Goal: Transaction & Acquisition: Purchase product/service

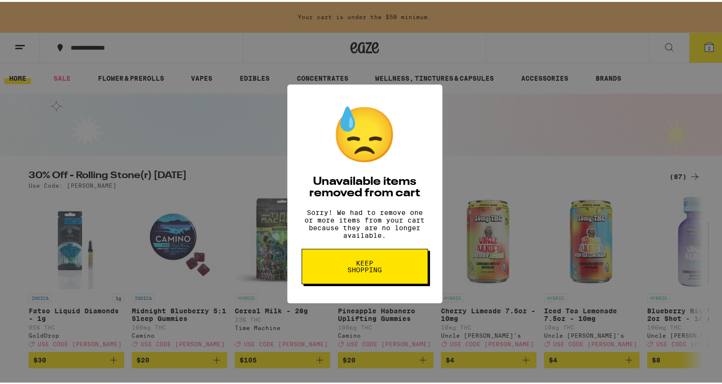
click at [372, 265] on span "Keep Shopping" at bounding box center [364, 264] width 49 height 13
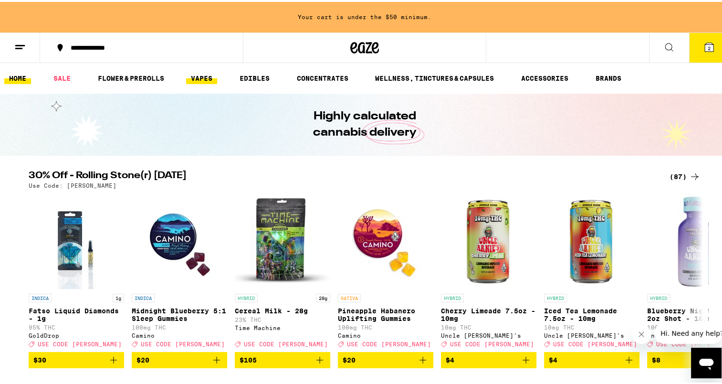
click at [207, 74] on link "VAPES" at bounding box center [201, 76] width 31 height 11
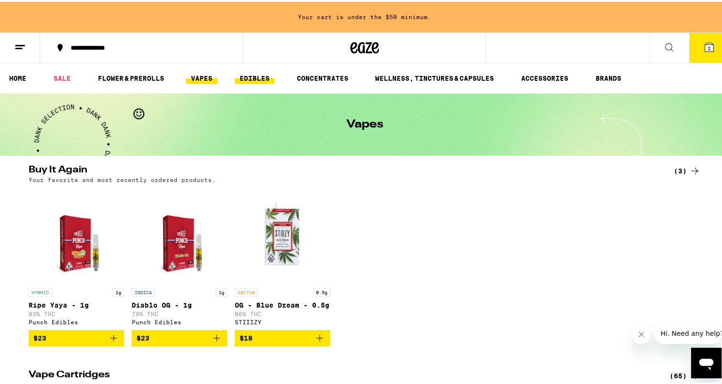
click at [263, 75] on link "EDIBLES" at bounding box center [255, 76] width 40 height 11
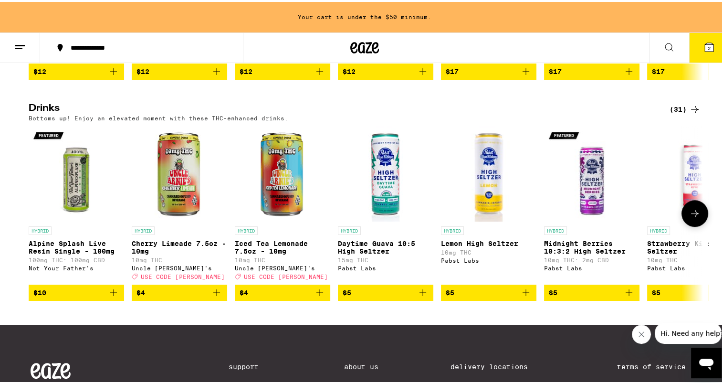
scroll to position [492, 0]
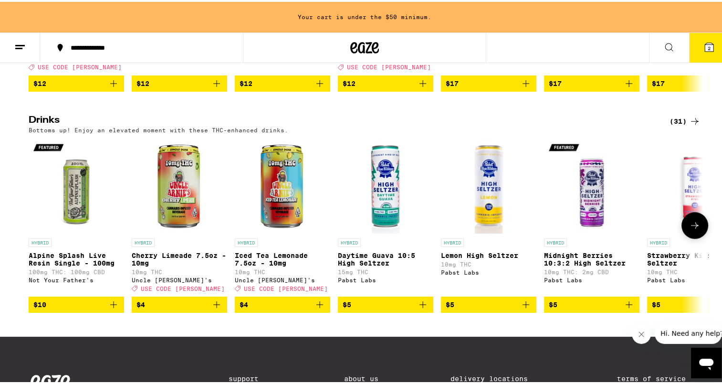
click at [691, 229] on icon at bounding box center [694, 223] width 11 height 11
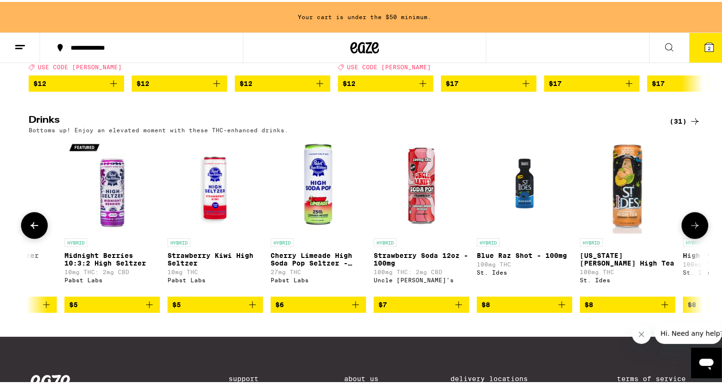
scroll to position [0, 568]
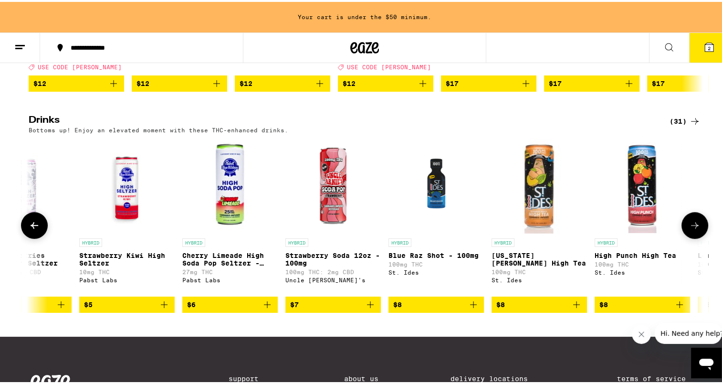
click at [691, 229] on icon at bounding box center [694, 223] width 11 height 11
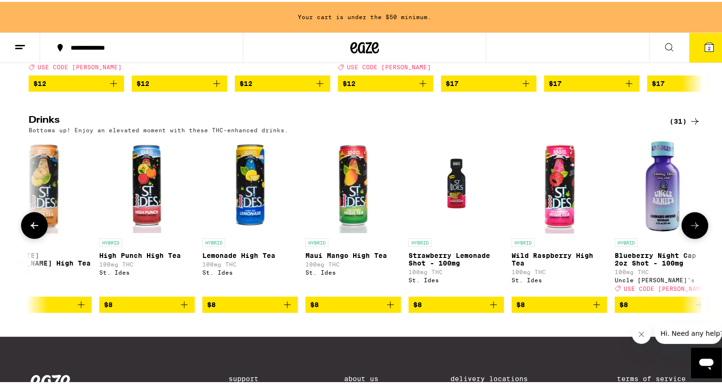
scroll to position [0, 1136]
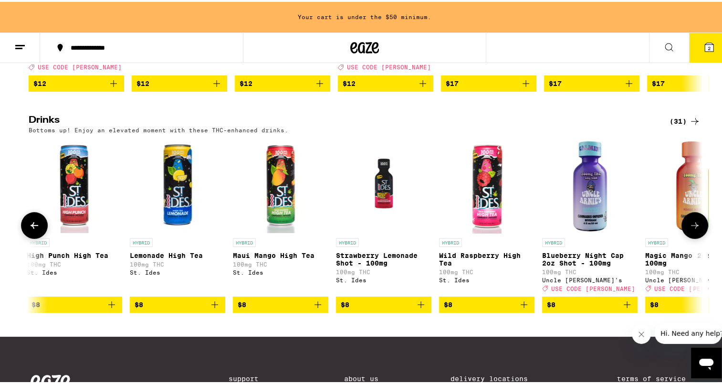
click at [691, 229] on icon at bounding box center [694, 223] width 11 height 11
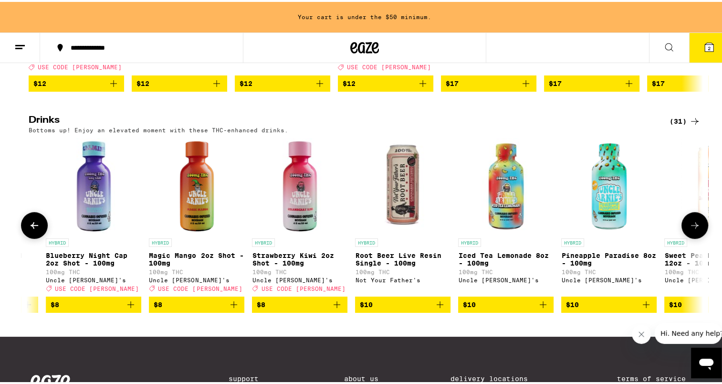
scroll to position [0, 1705]
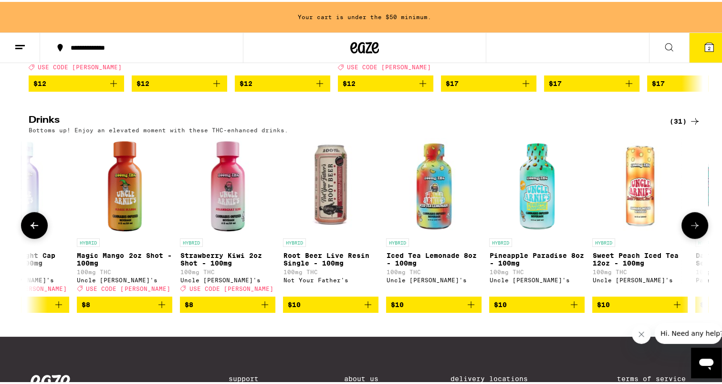
click at [691, 229] on icon at bounding box center [694, 223] width 11 height 11
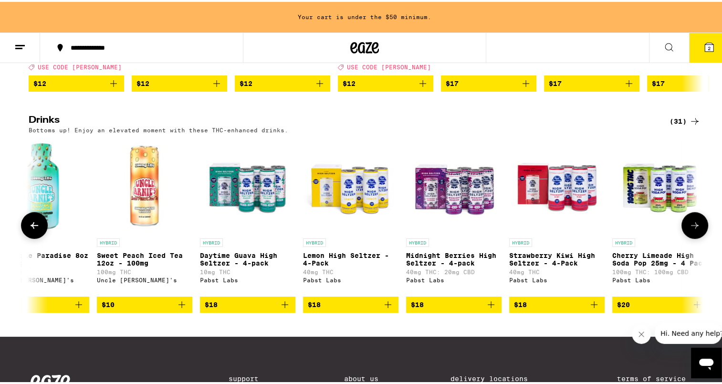
scroll to position [0, 2273]
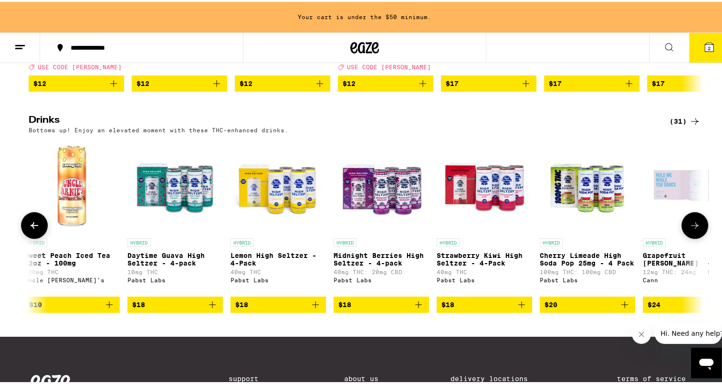
click at [691, 229] on icon at bounding box center [694, 223] width 11 height 11
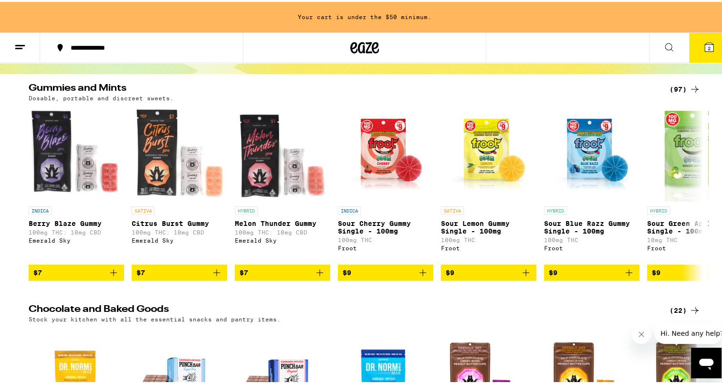
scroll to position [0, 0]
